Goal: Information Seeking & Learning: Learn about a topic

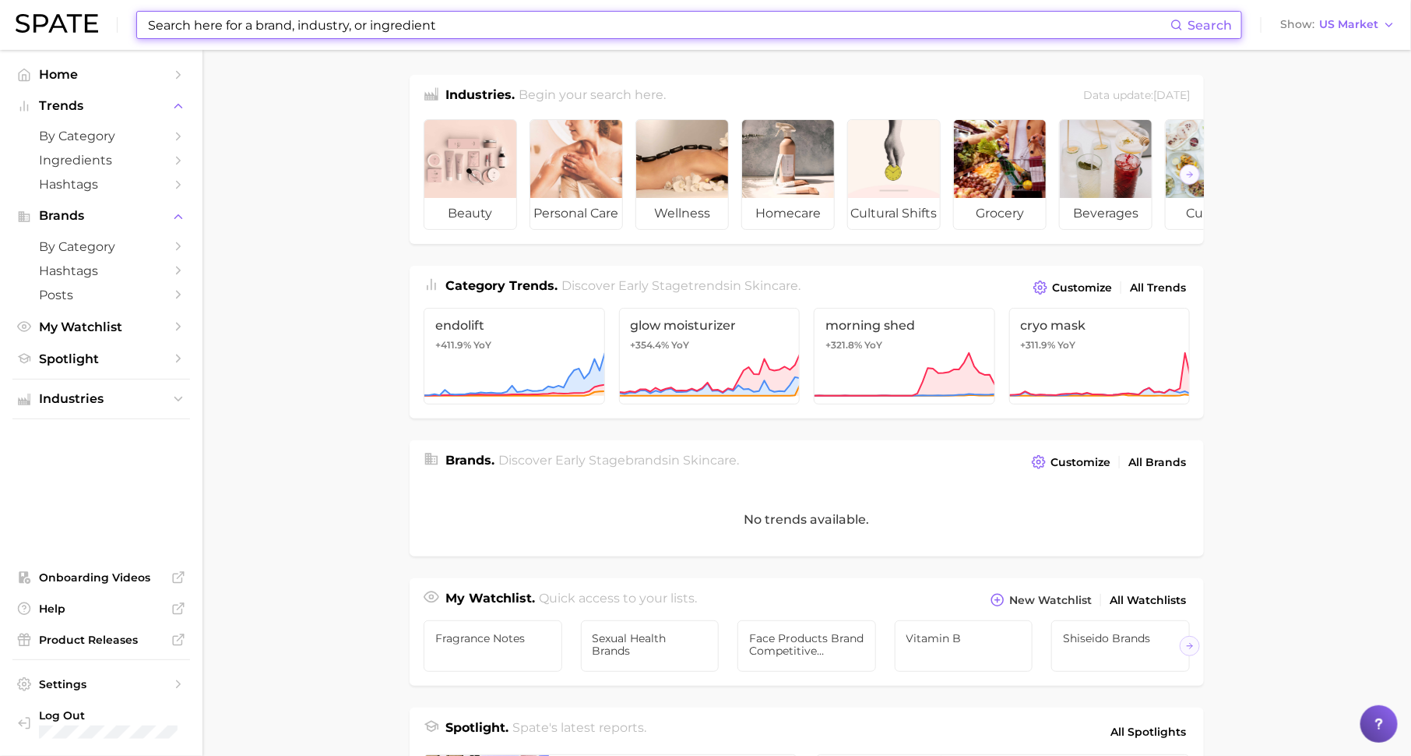
click at [410, 31] on input at bounding box center [658, 25] width 1024 height 26
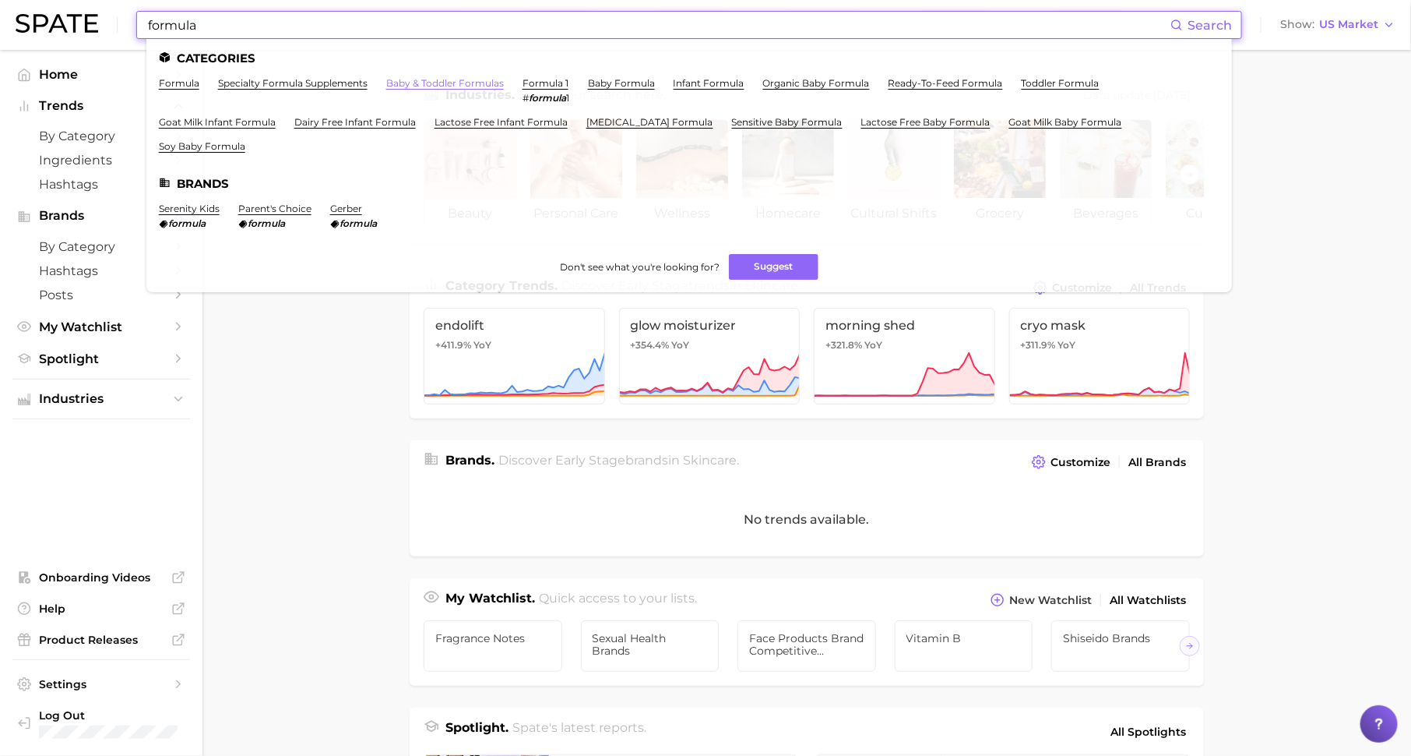
type input "formula"
click at [416, 77] on link "baby & toddler formulas" at bounding box center [445, 83] width 118 height 12
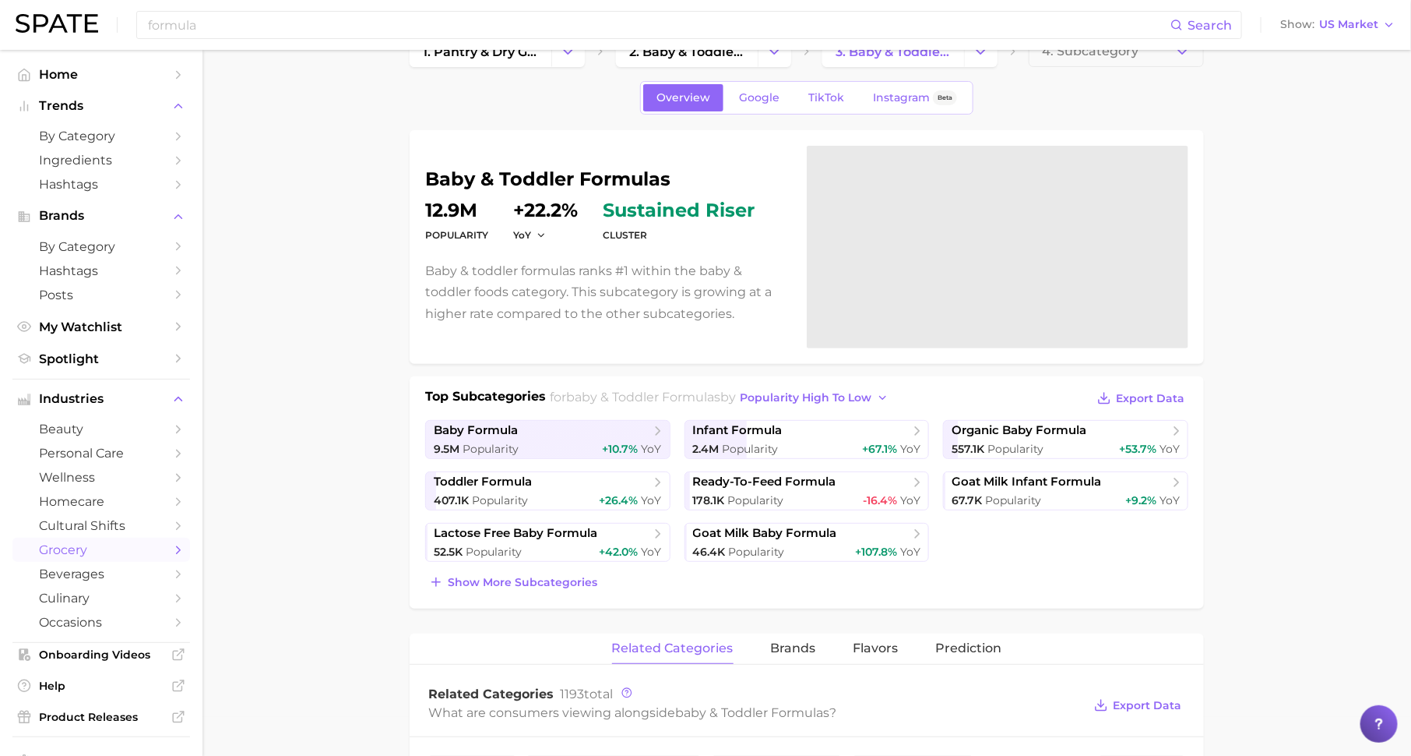
scroll to position [37, 0]
click at [1025, 443] on span "Popularity" at bounding box center [1016, 450] width 56 height 14
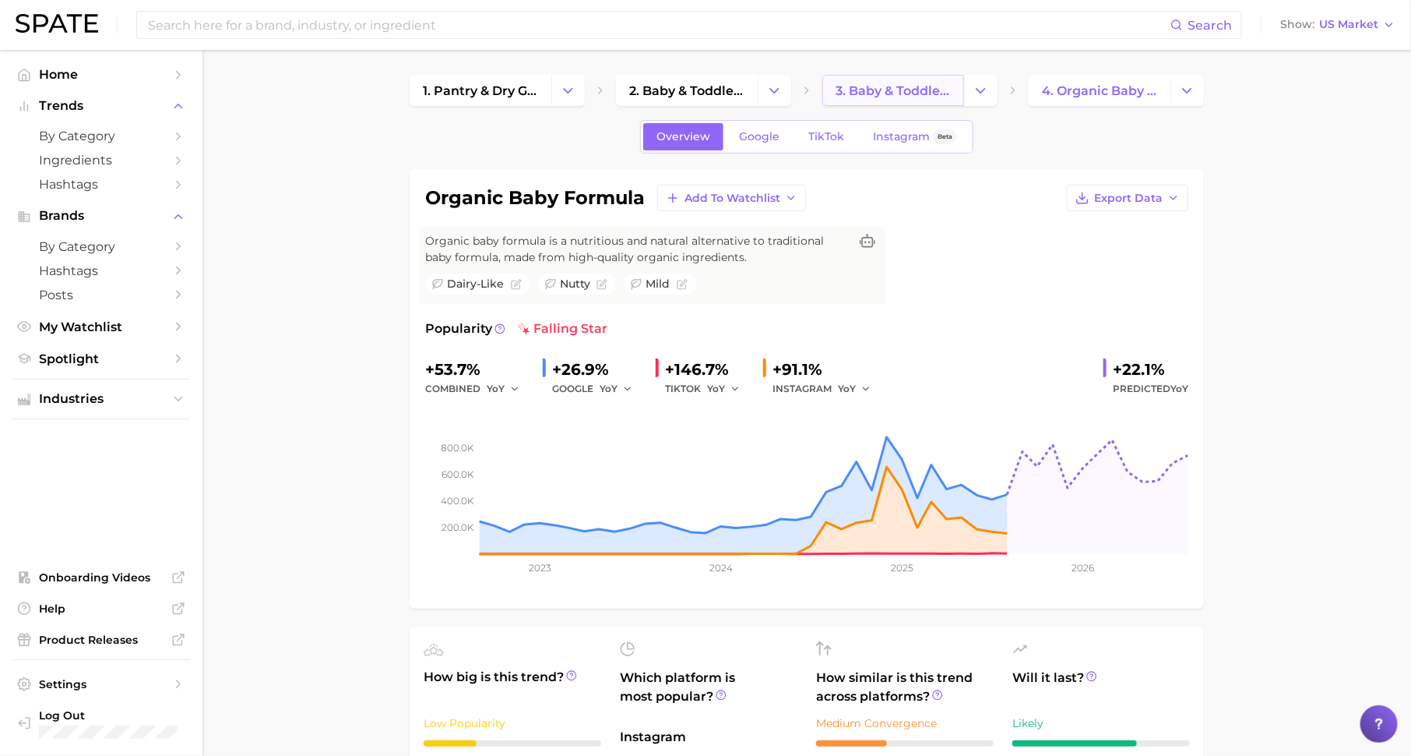
click at [884, 86] on span "3. baby & toddler formulas" at bounding box center [893, 90] width 115 height 15
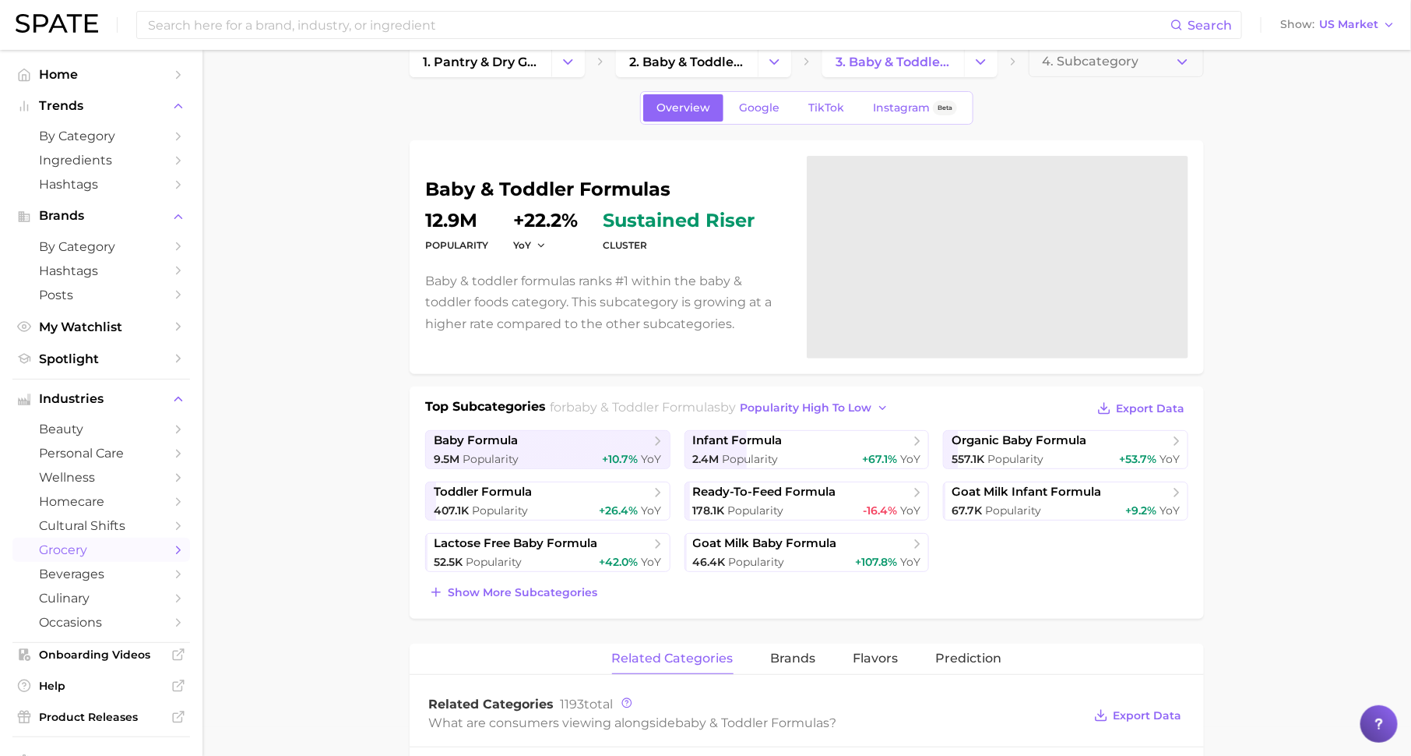
scroll to position [40, 0]
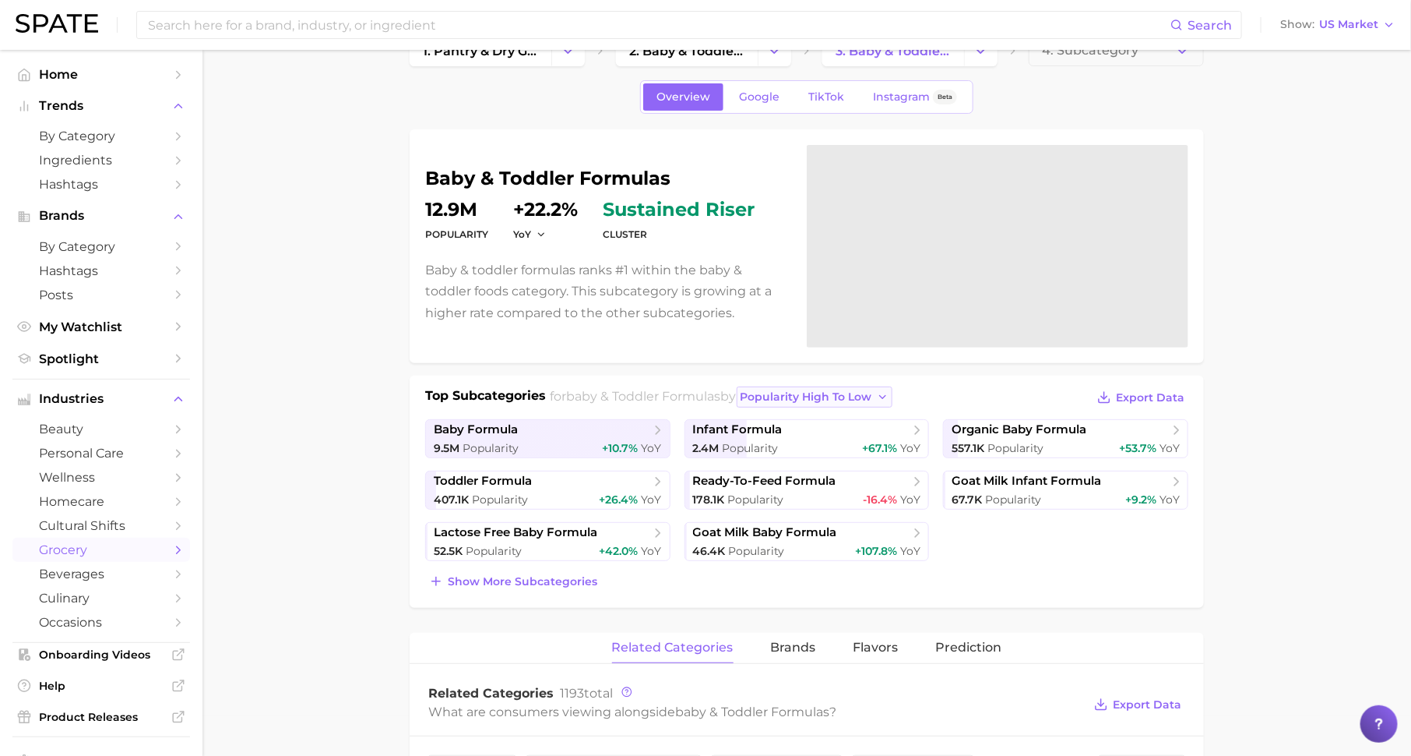
click at [800, 394] on span "popularity high to low" at bounding box center [807, 396] width 132 height 13
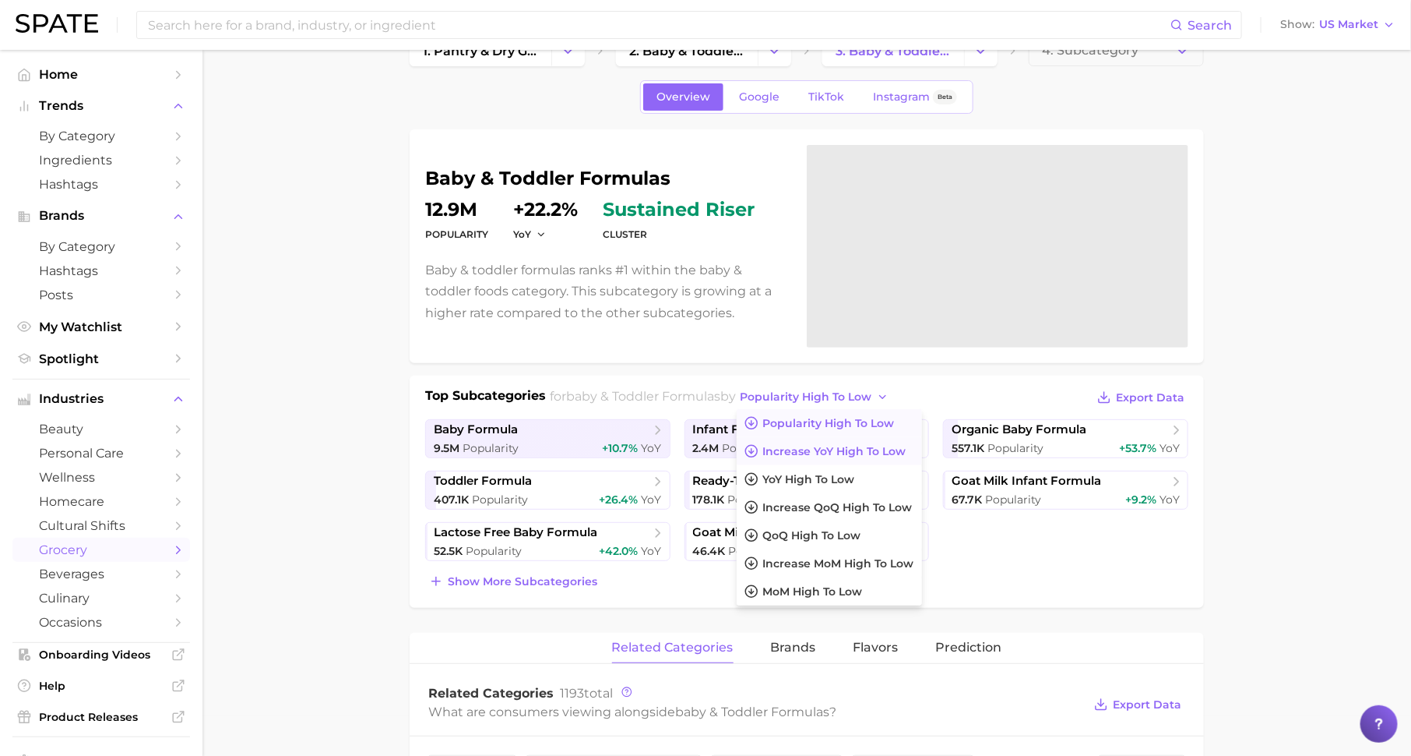
click at [805, 448] on span "Increase YoY high to low" at bounding box center [834, 451] width 143 height 13
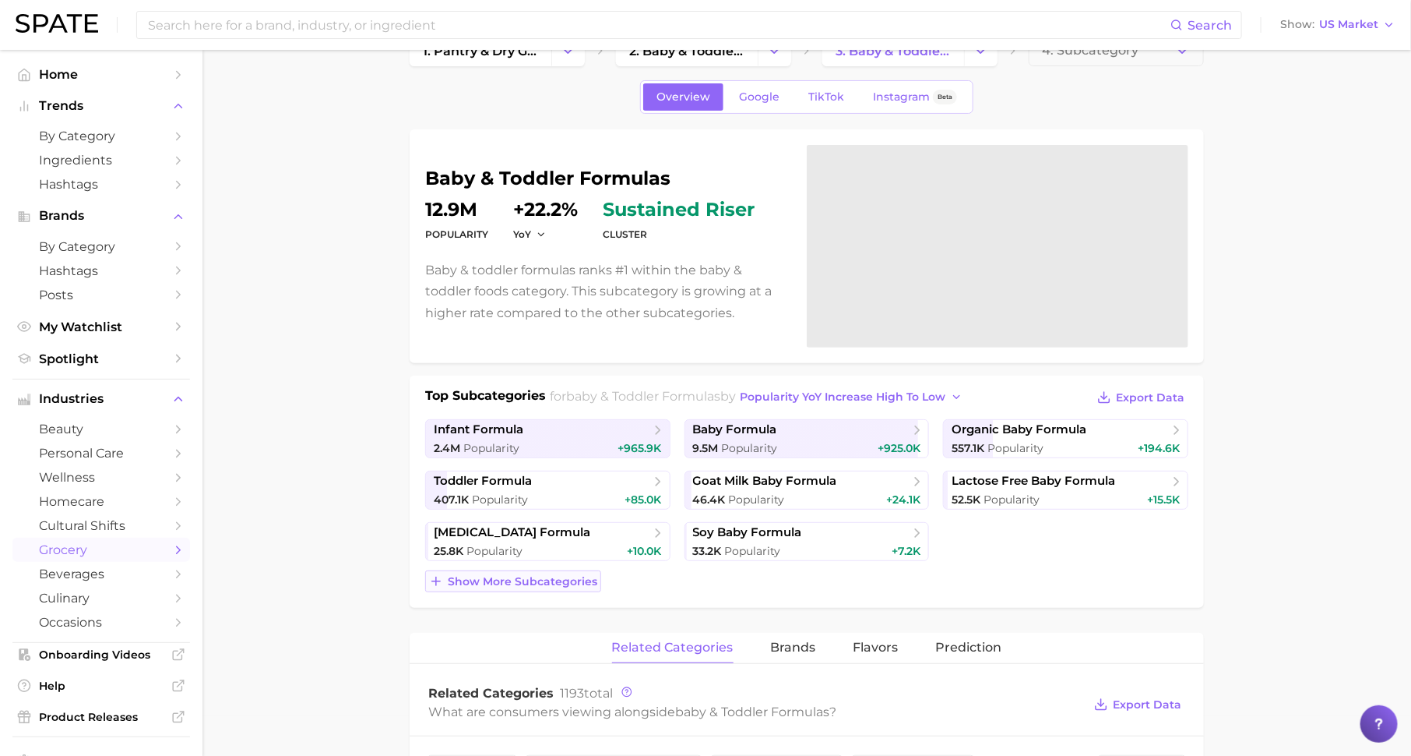
click at [580, 575] on span "Show more subcategories" at bounding box center [523, 581] width 150 height 13
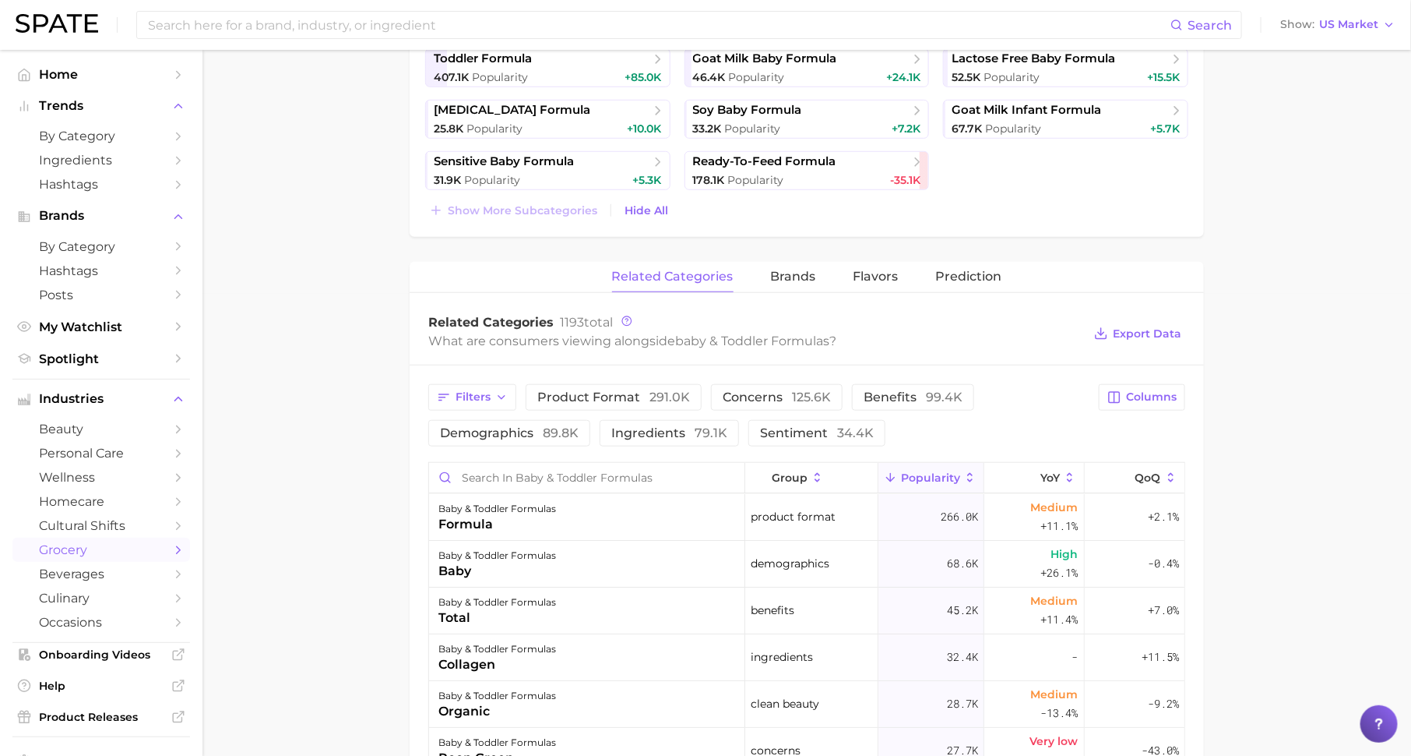
scroll to position [461, 0]
click at [612, 474] on input "Search in baby & toddler formulas" at bounding box center [586, 478] width 315 height 30
type input "seed"
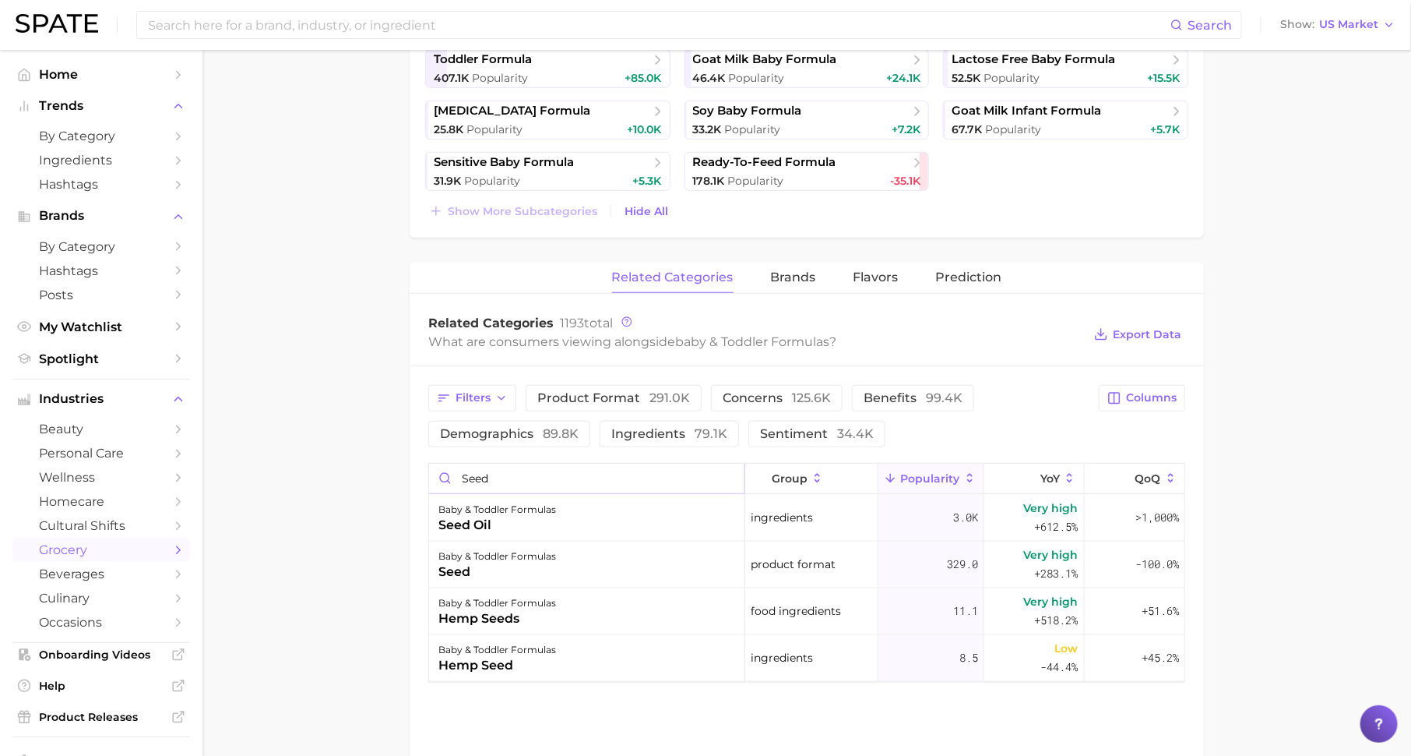
click at [726, 473] on input "seed" at bounding box center [586, 478] width 315 height 30
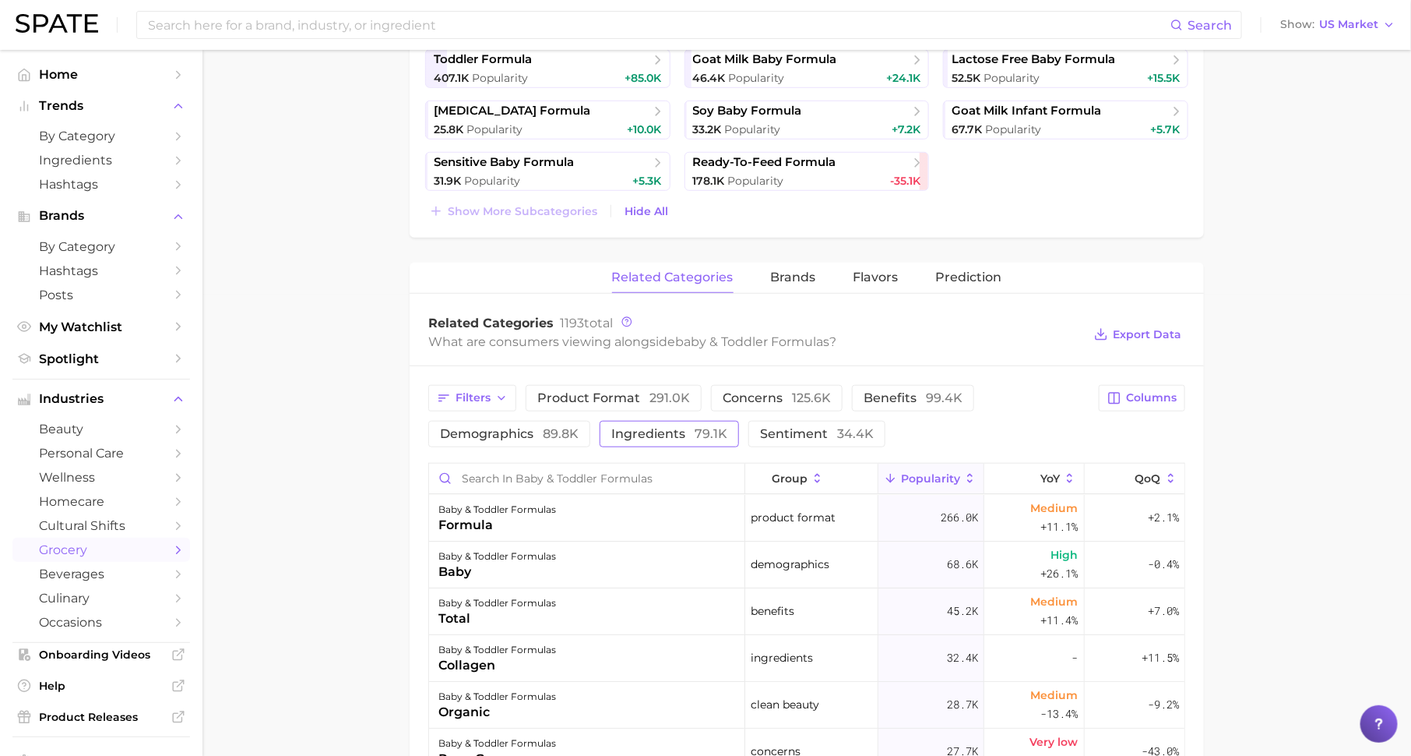
click at [633, 428] on span "ingredients 79.1k" at bounding box center [669, 434] width 116 height 12
click at [1156, 391] on span "Columns" at bounding box center [1151, 397] width 51 height 13
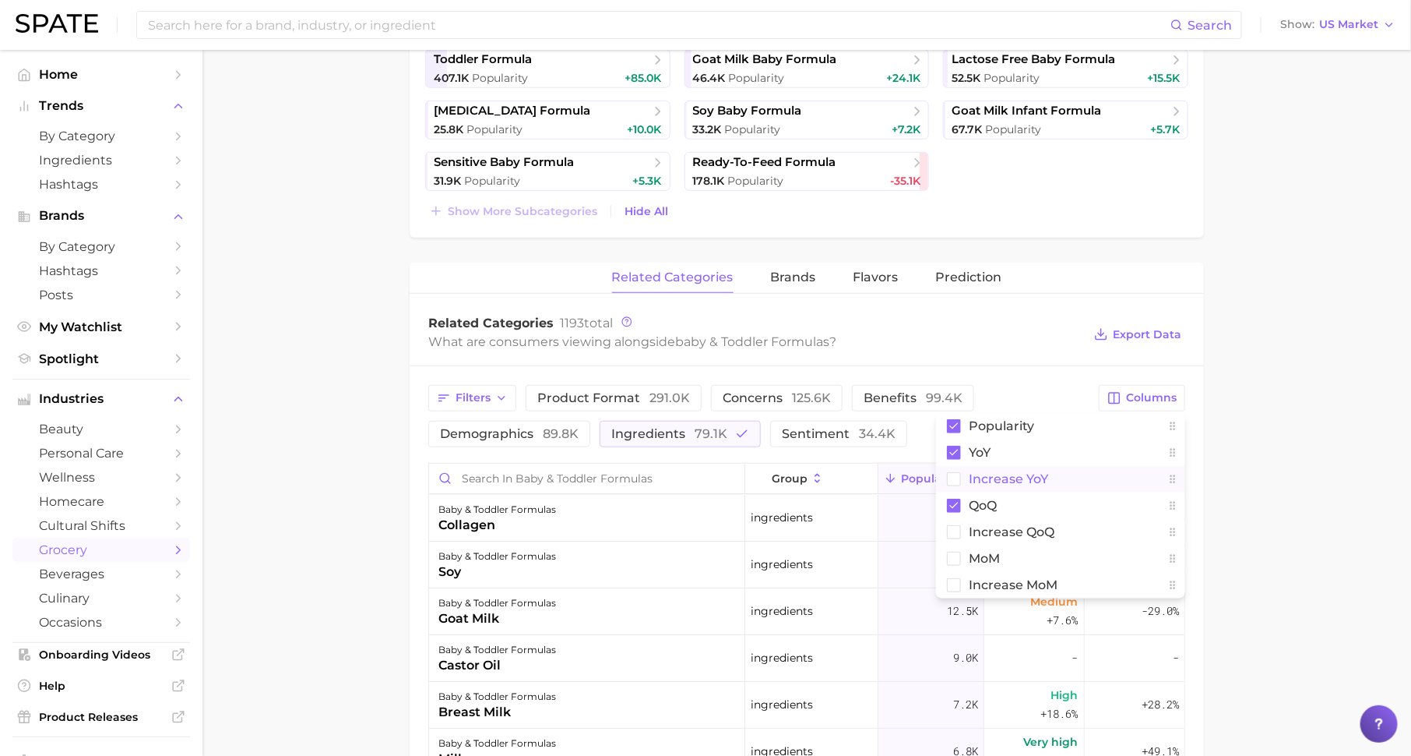
click at [1087, 467] on button "Increase YoY" at bounding box center [1060, 479] width 249 height 26
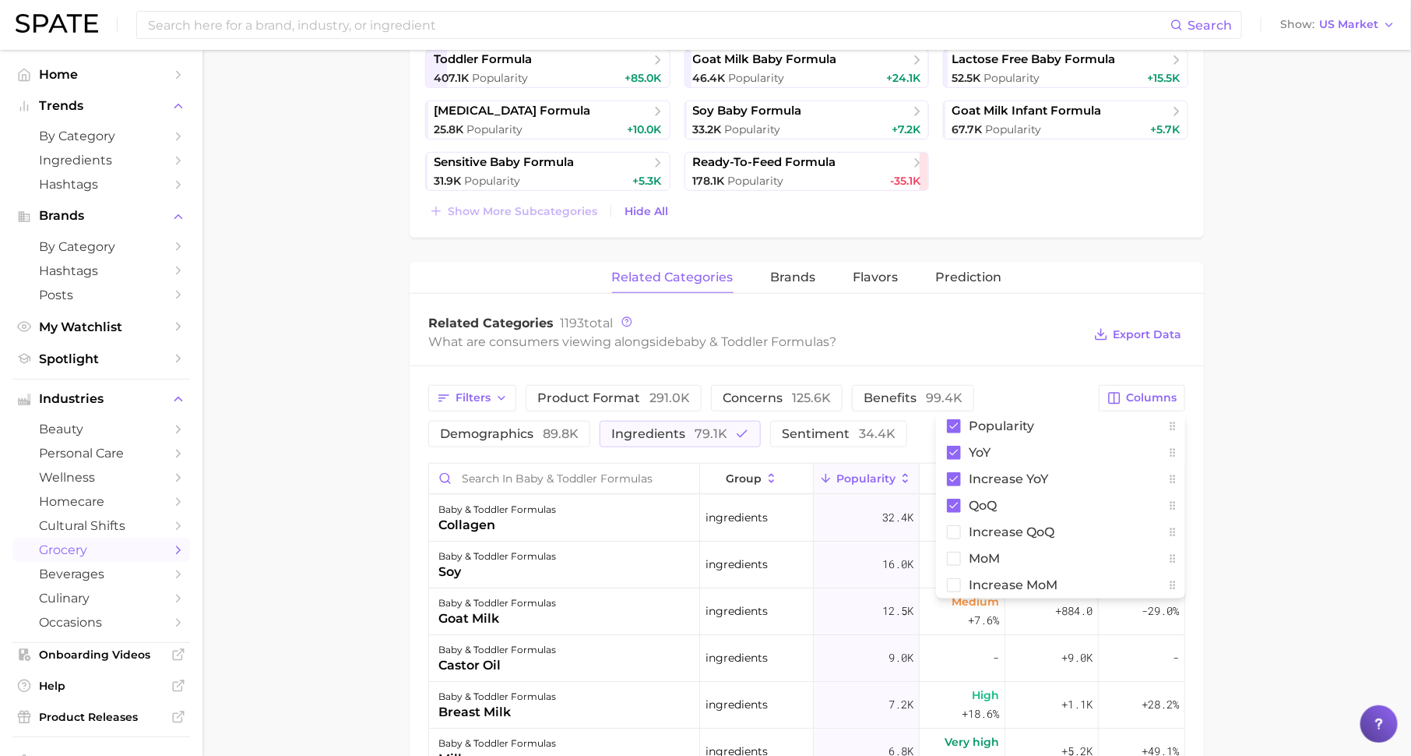
click at [1257, 477] on main "1. pantry & dry goods 2. baby & toddler foods 3. baby & toddler formulas 4. Sub…" at bounding box center [807, 452] width 1209 height 1726
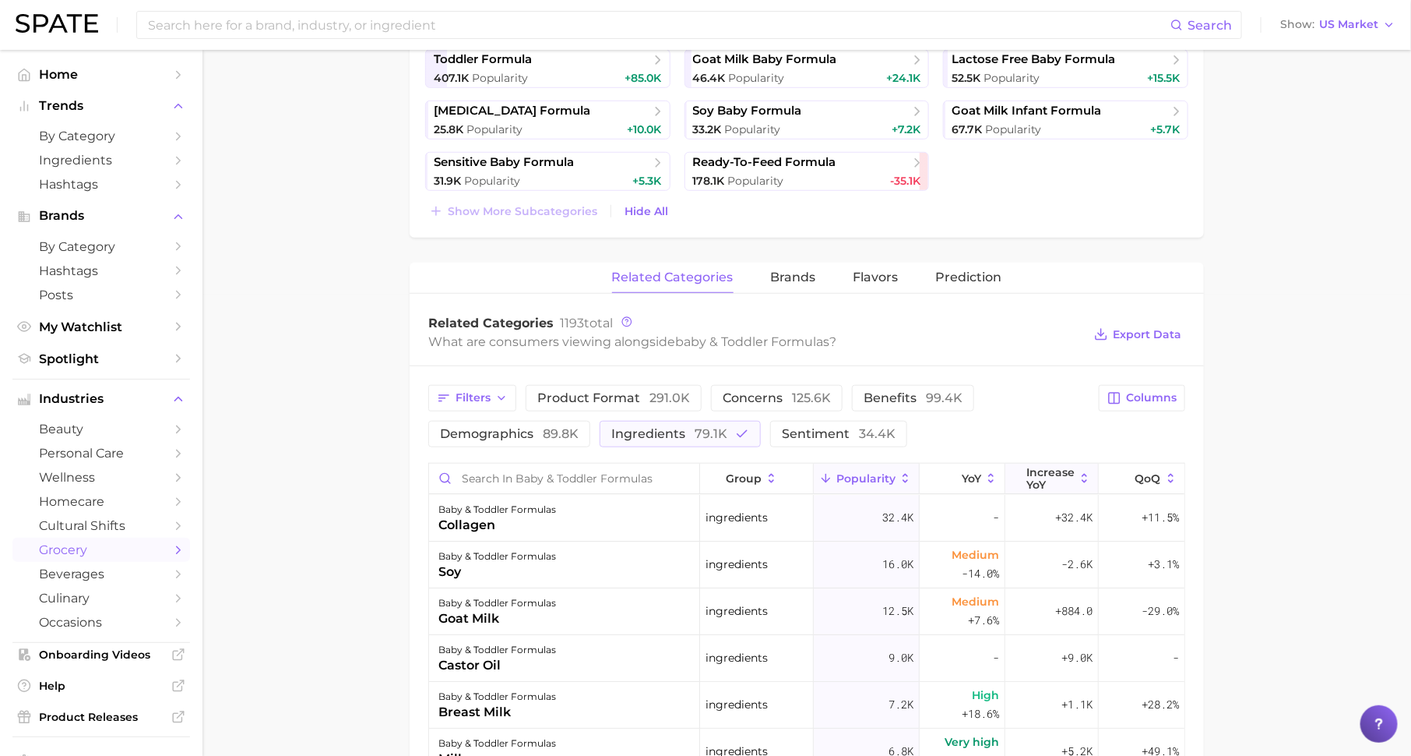
click at [1044, 473] on span "Increase YoY" at bounding box center [1051, 478] width 48 height 25
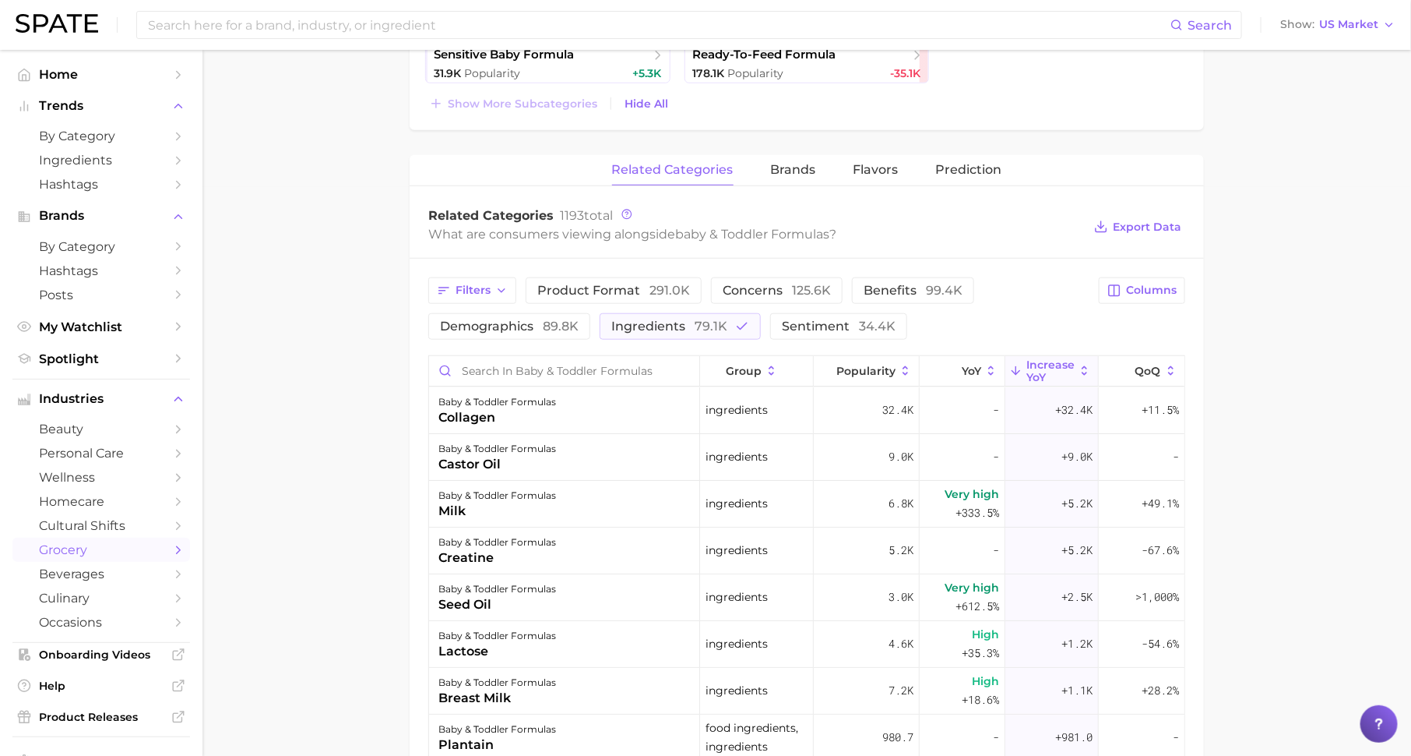
scroll to position [567, 0]
click at [600, 549] on div "baby & toddler formulas creatine" at bounding box center [564, 552] width 271 height 47
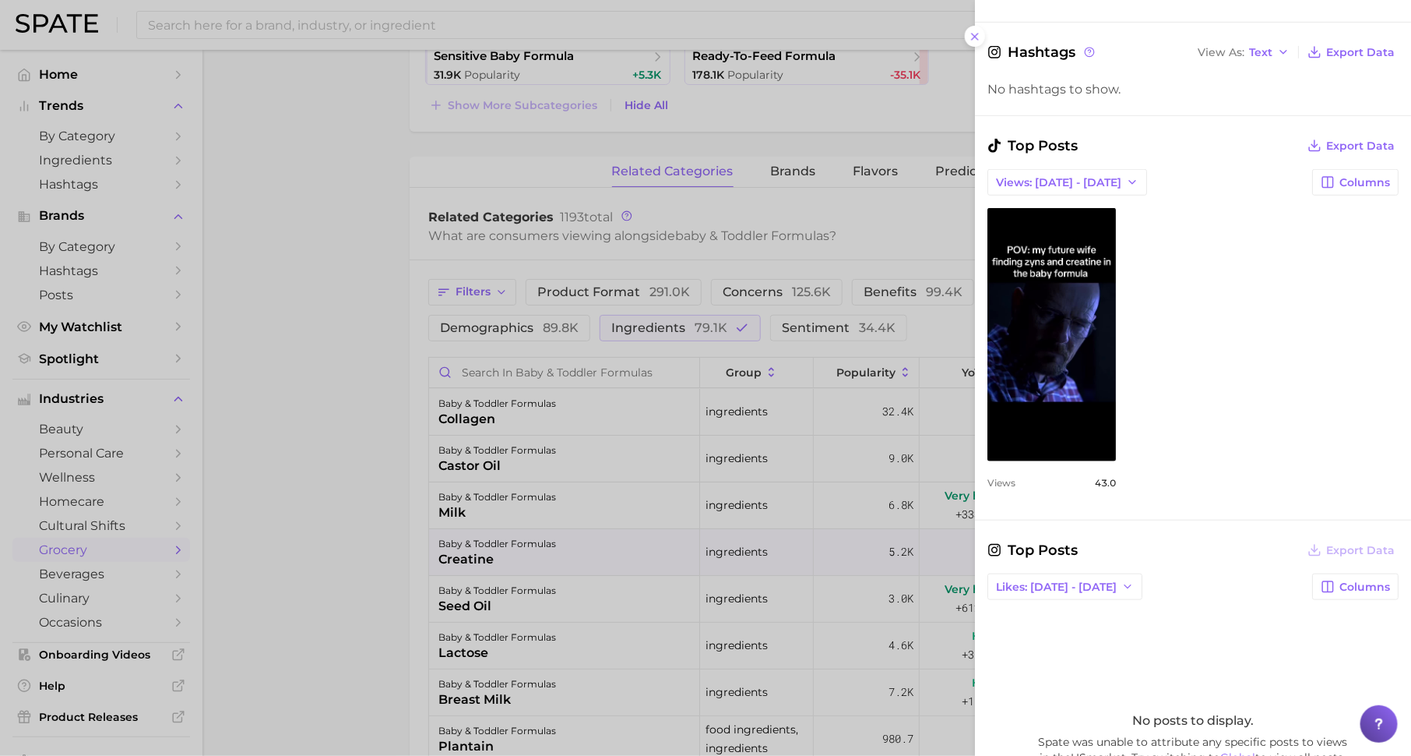
scroll to position [0, 0]
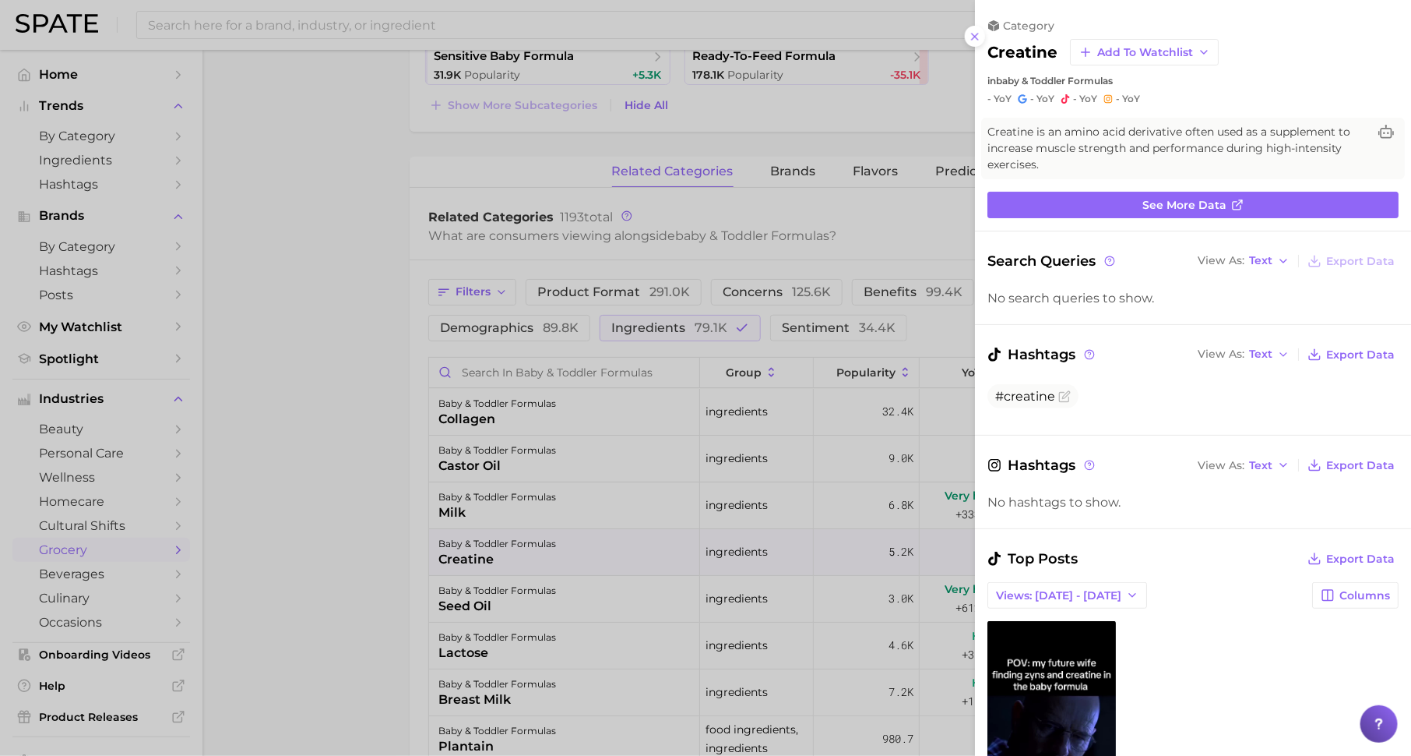
click at [380, 612] on div at bounding box center [705, 378] width 1411 height 756
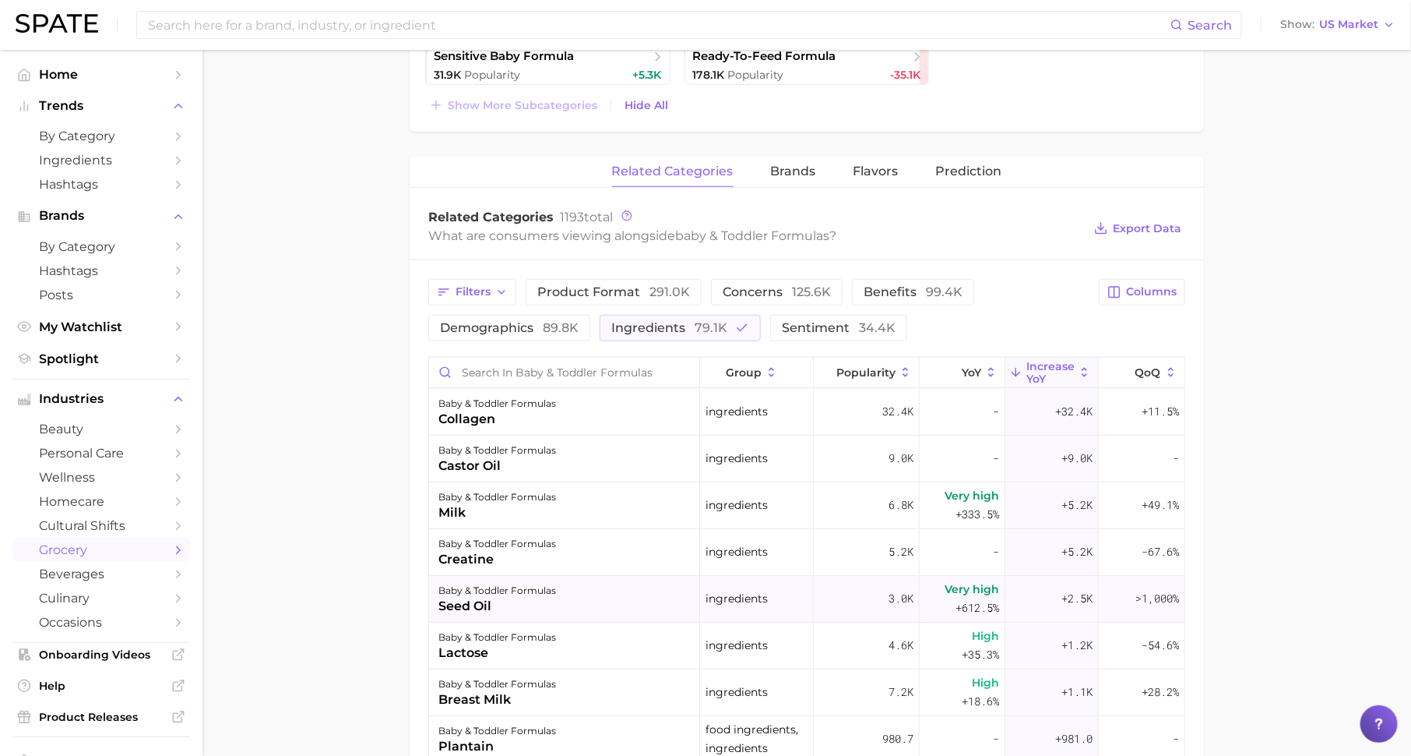
click at [478, 604] on div "seed oil" at bounding box center [498, 606] width 118 height 19
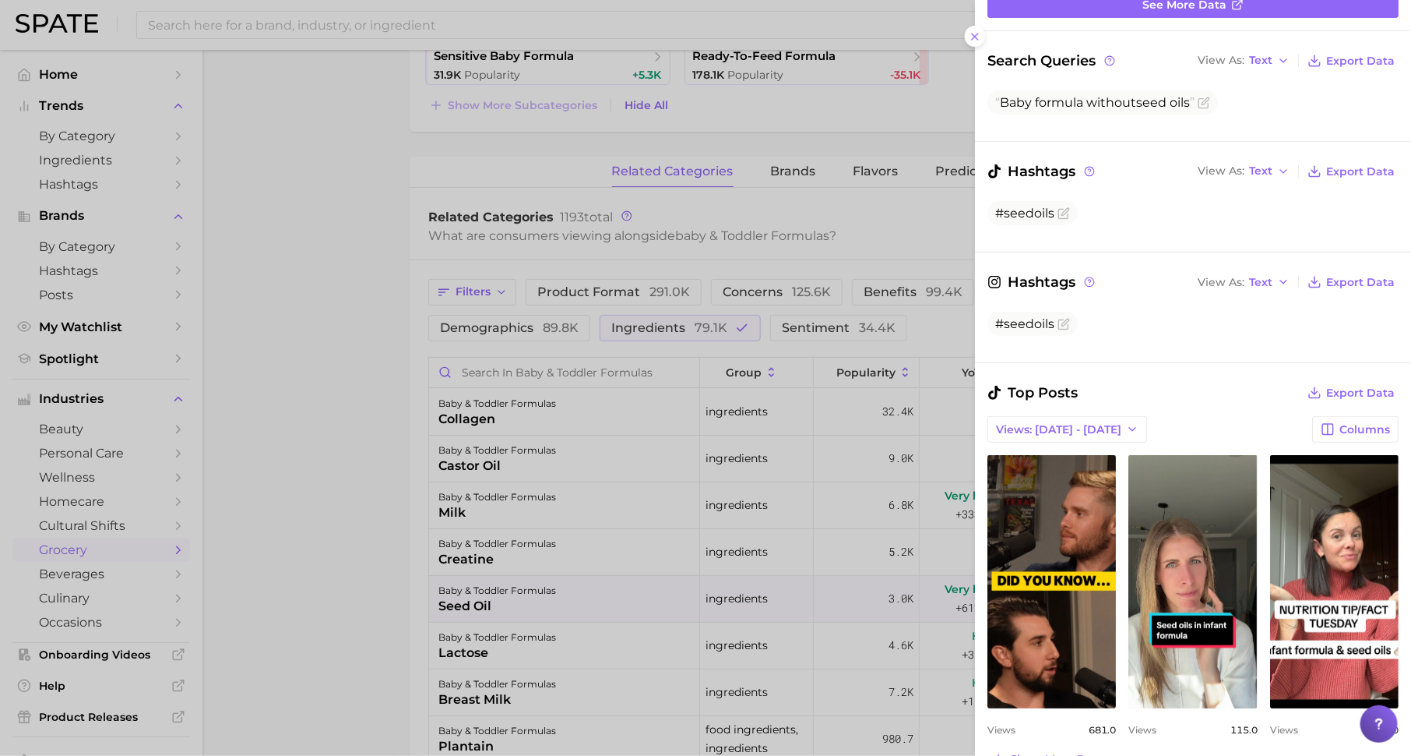
scroll to position [259, 0]
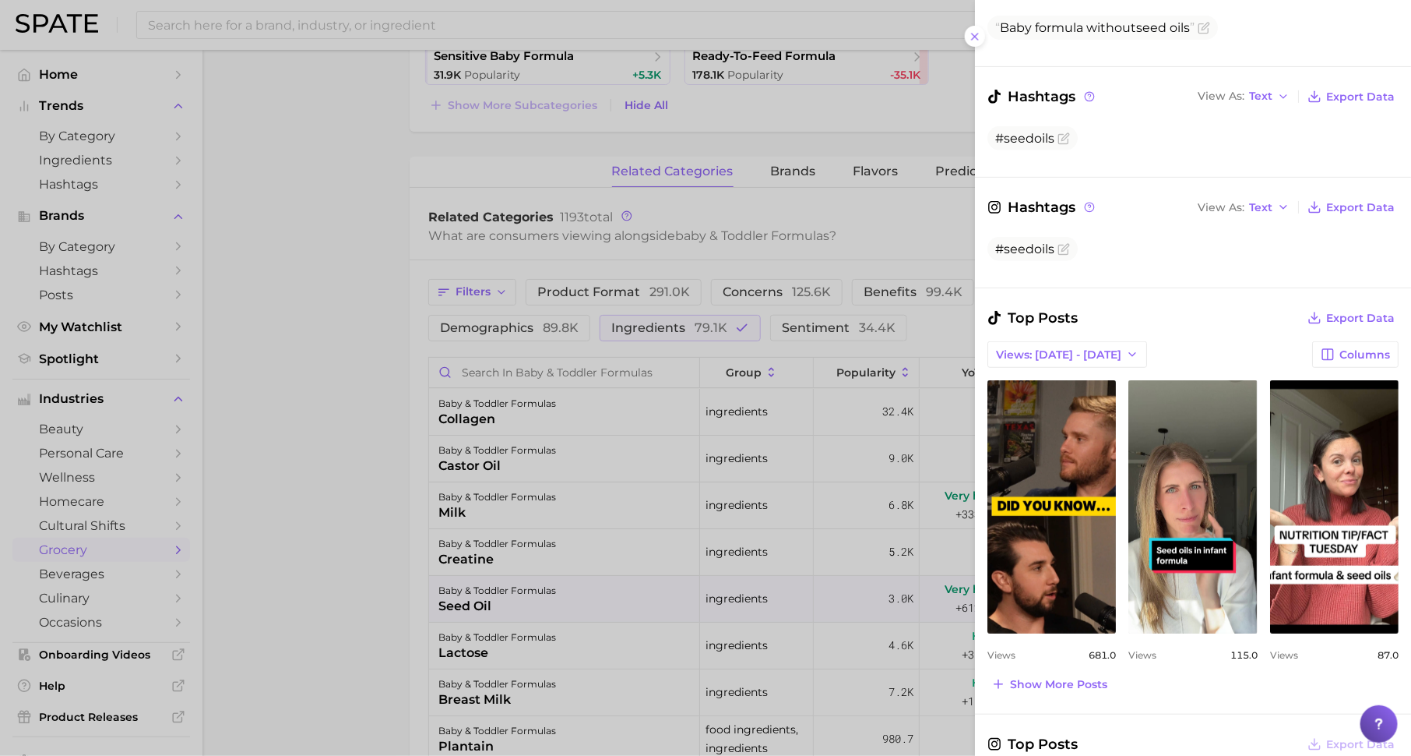
click at [398, 502] on div at bounding box center [705, 378] width 1411 height 756
